Goal: Find specific page/section

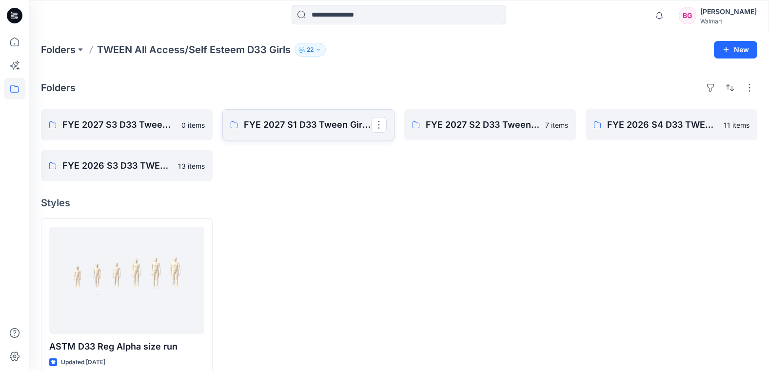
scroll to position [17, 0]
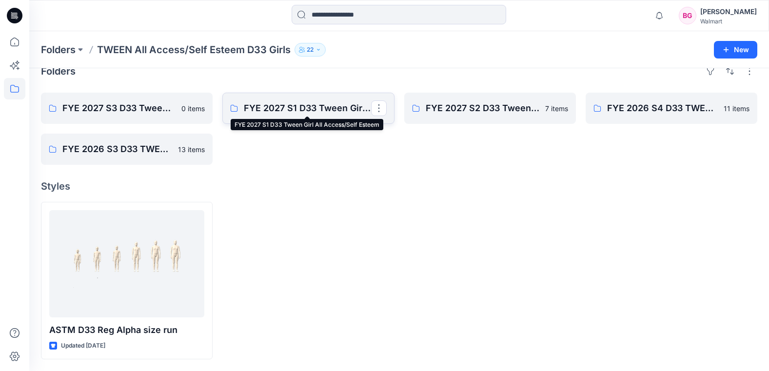
click at [310, 113] on p "FYE 2027 S1 D33 Tween Girl All Access/Self Esteem" at bounding box center [307, 108] width 127 height 14
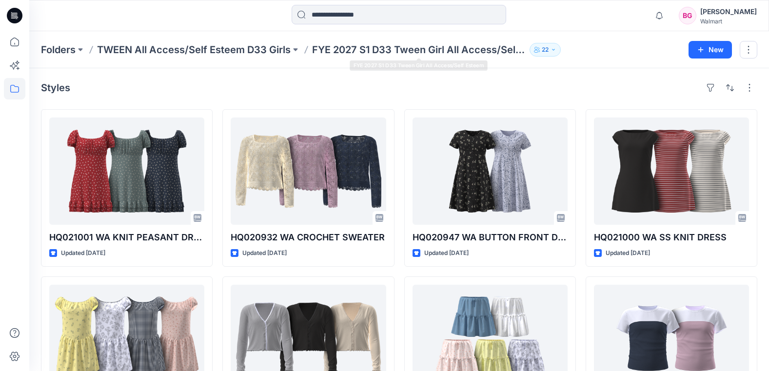
click at [275, 45] on p "TWEEN All Access/Self Esteem D33 Girls" at bounding box center [194, 50] width 194 height 14
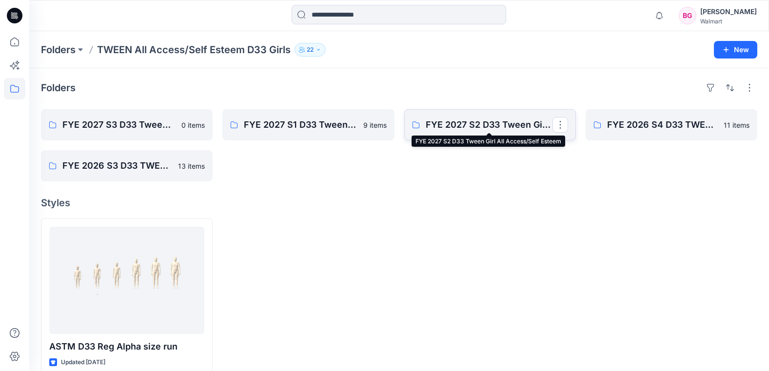
click at [487, 120] on p "FYE 2027 S2 D33 Tween Girl All Access/Self Esteem" at bounding box center [489, 125] width 127 height 14
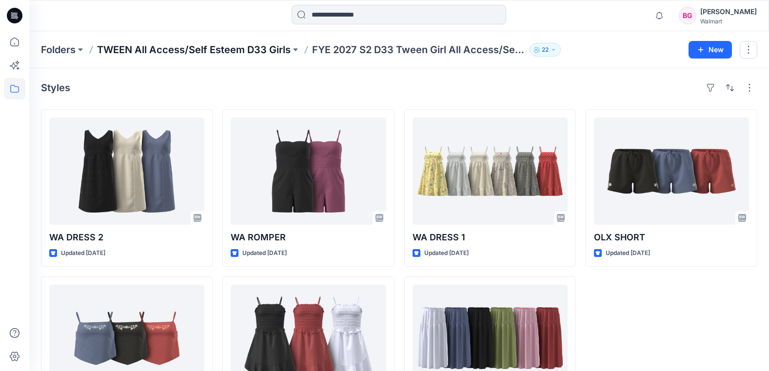
click at [275, 52] on p "TWEEN All Access/Self Esteem D33 Girls" at bounding box center [194, 50] width 194 height 14
